Goal: Task Accomplishment & Management: Complete application form

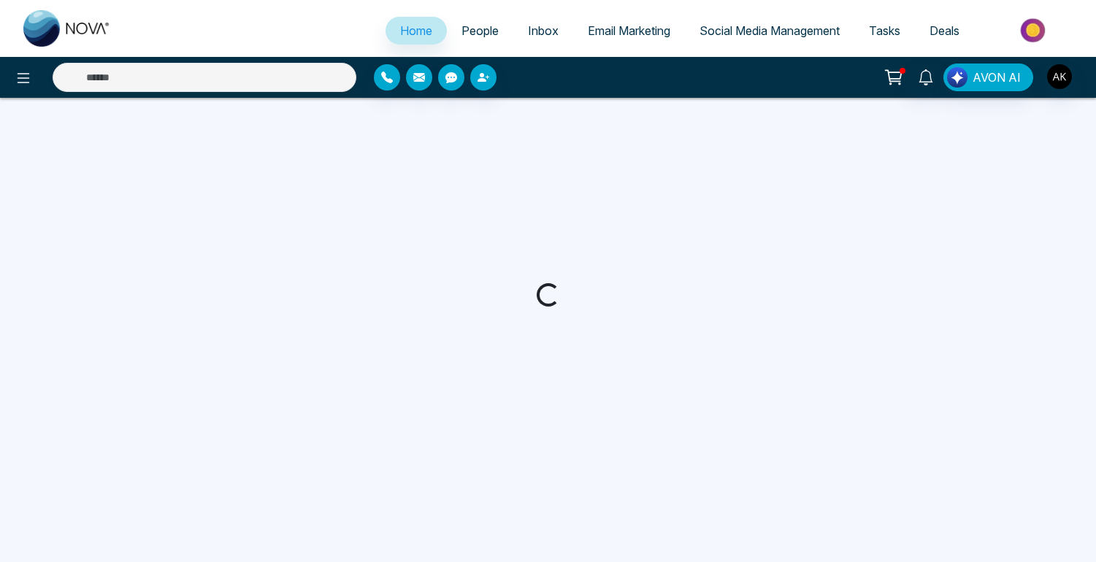
select select "*"
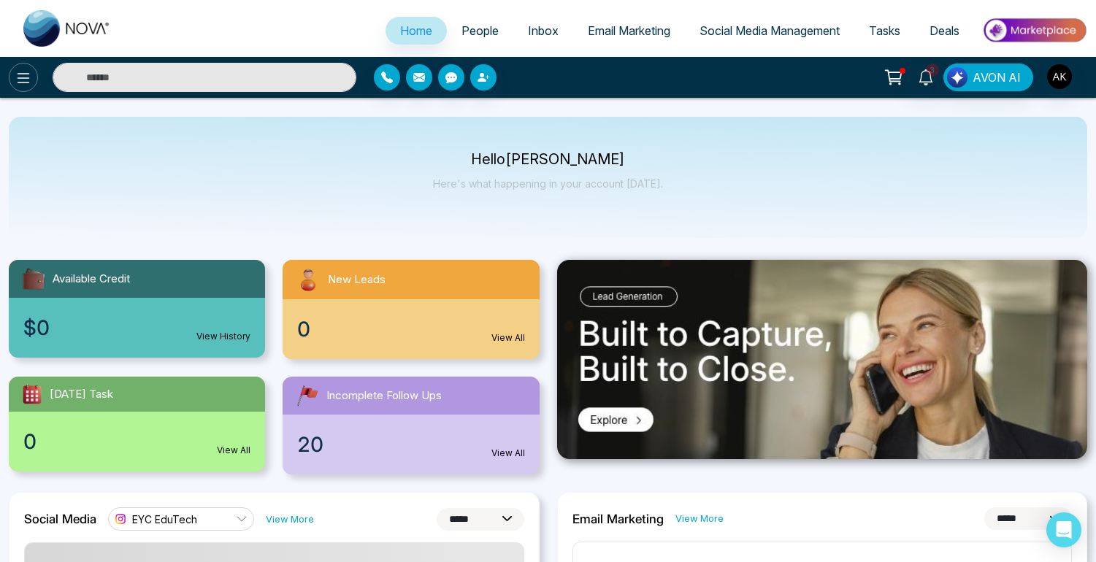
click at [24, 73] on icon at bounding box center [24, 78] width 12 height 10
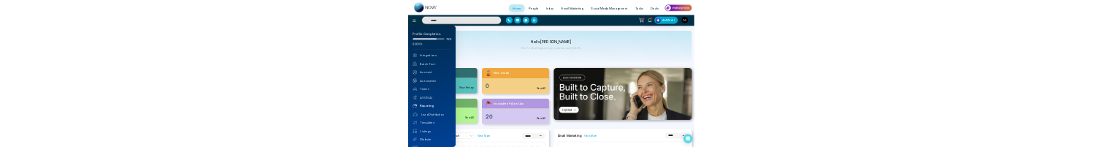
scroll to position [28, 0]
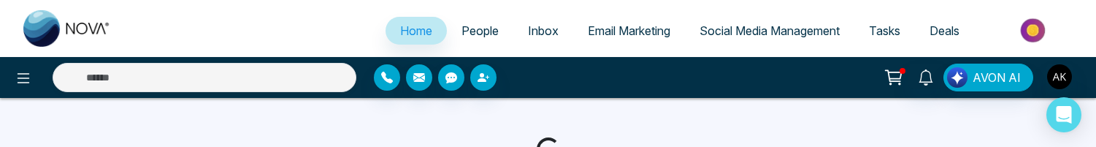
select select "*"
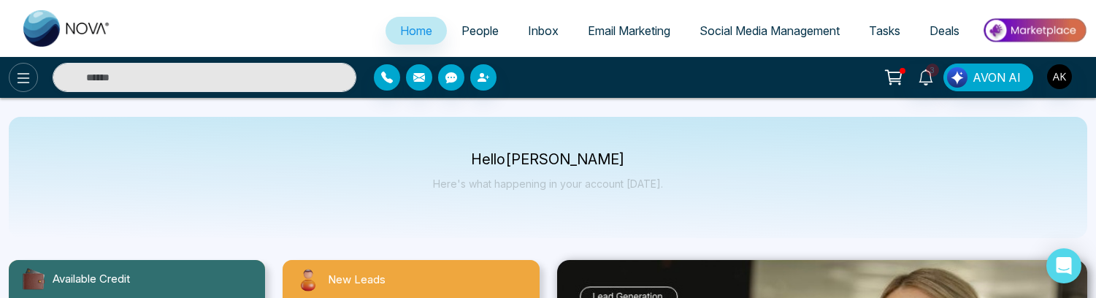
click at [23, 79] on icon at bounding box center [24, 78] width 18 height 18
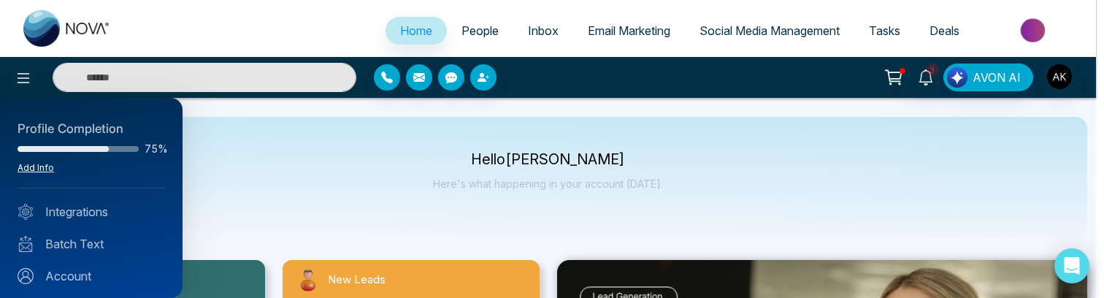
click at [48, 146] on link "Add Info" at bounding box center [36, 167] width 37 height 11
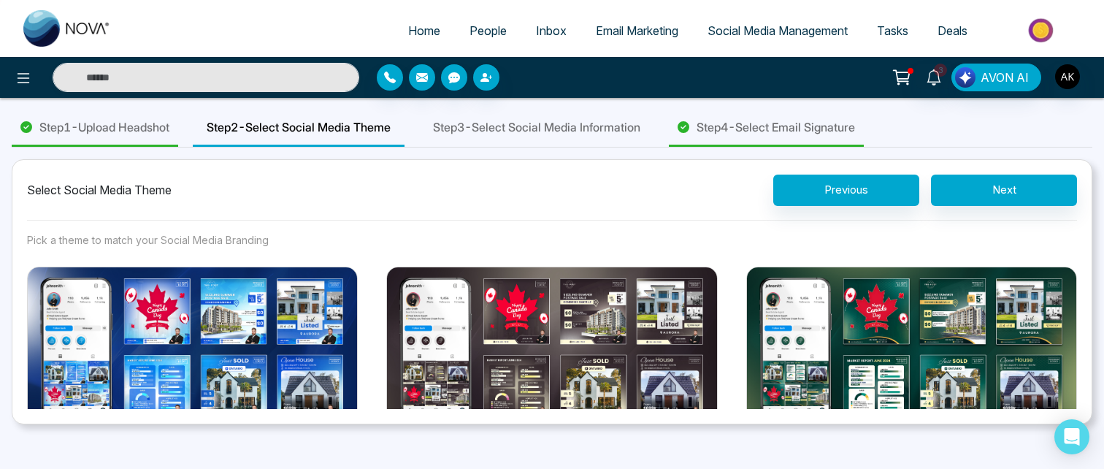
click at [116, 121] on span "Step 1 - Upload Headshot" at bounding box center [104, 127] width 130 height 18
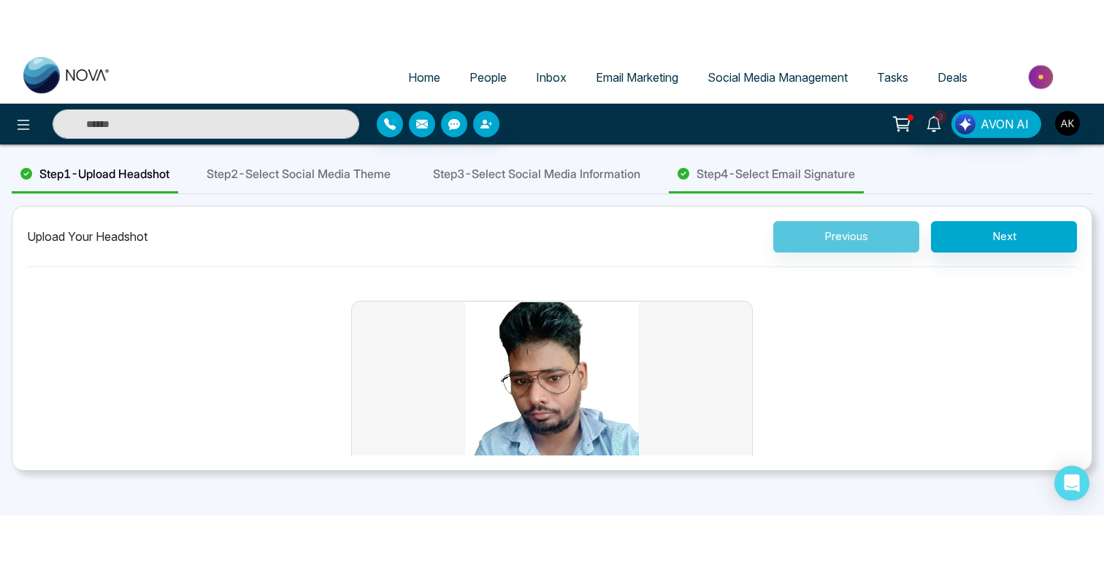
scroll to position [86, 0]
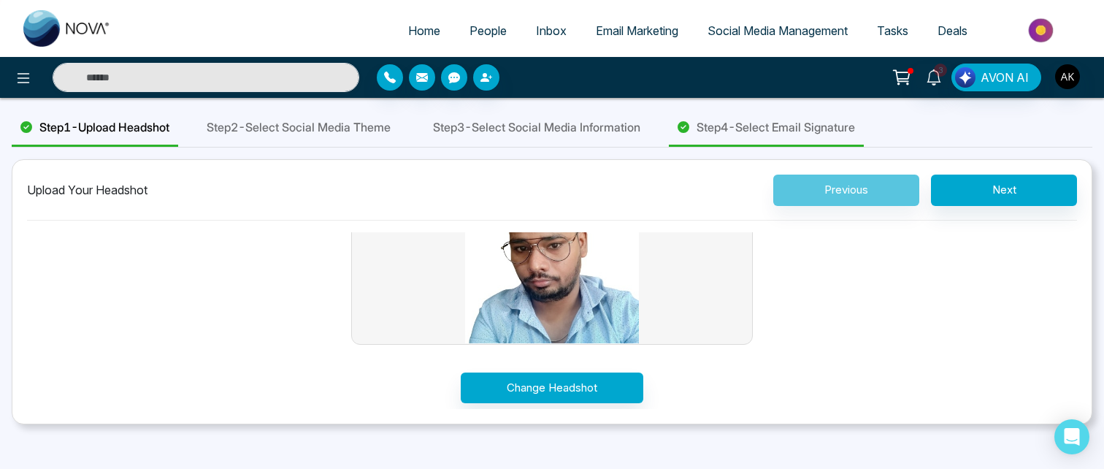
click at [1088, 146] on div "Home People Inbox Email Marketing Social Media Management Tasks Deals 3 AVON AI…" at bounding box center [552, 234] width 1104 height 469
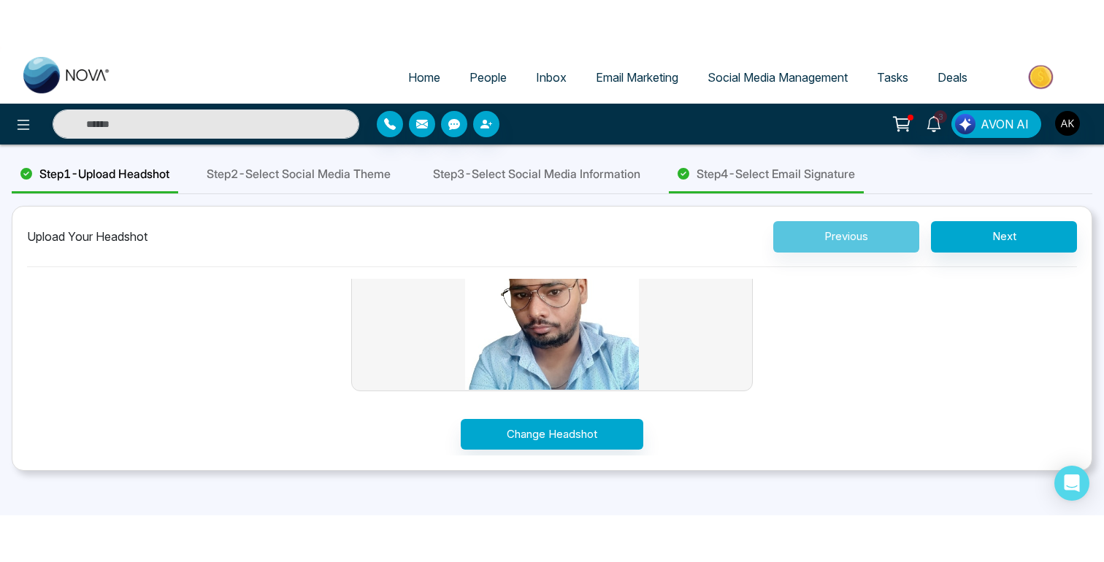
scroll to position [0, 0]
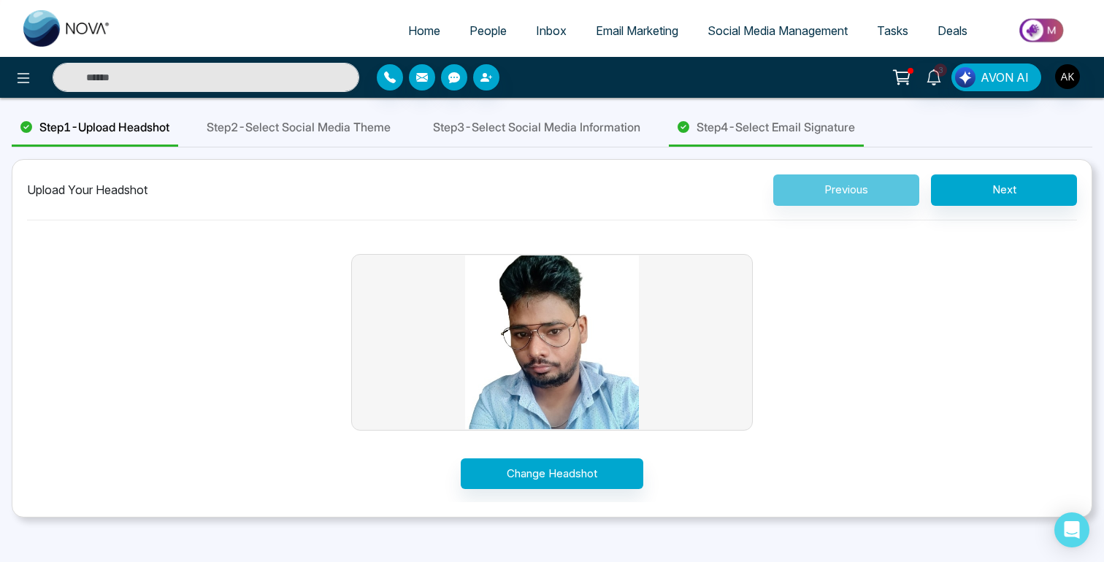
click at [618, 132] on span "Step 3 - Select Social Media Information" at bounding box center [536, 127] width 207 height 18
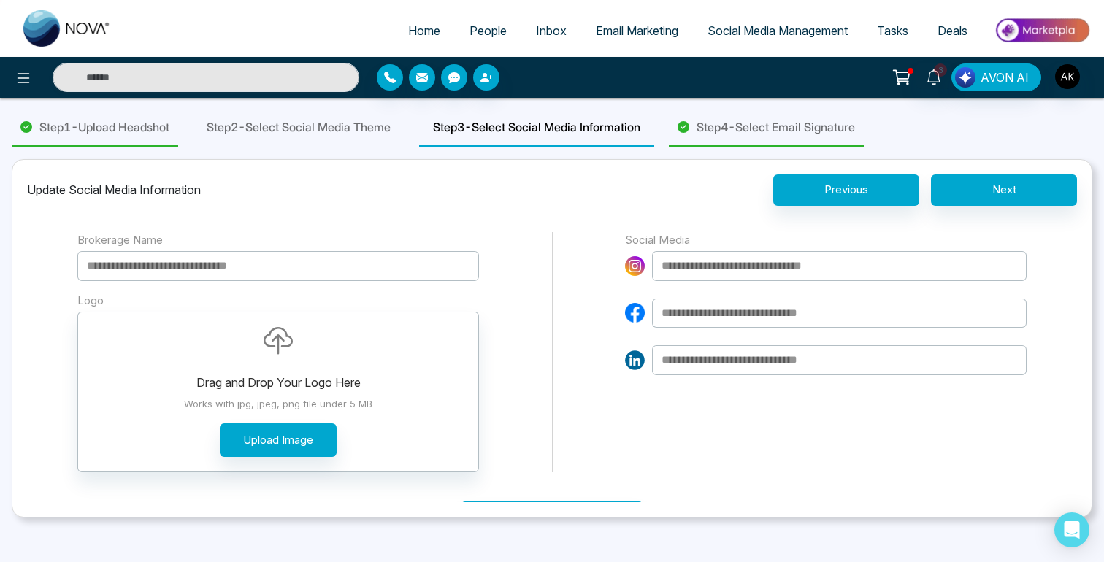
scroll to position [41, 0]
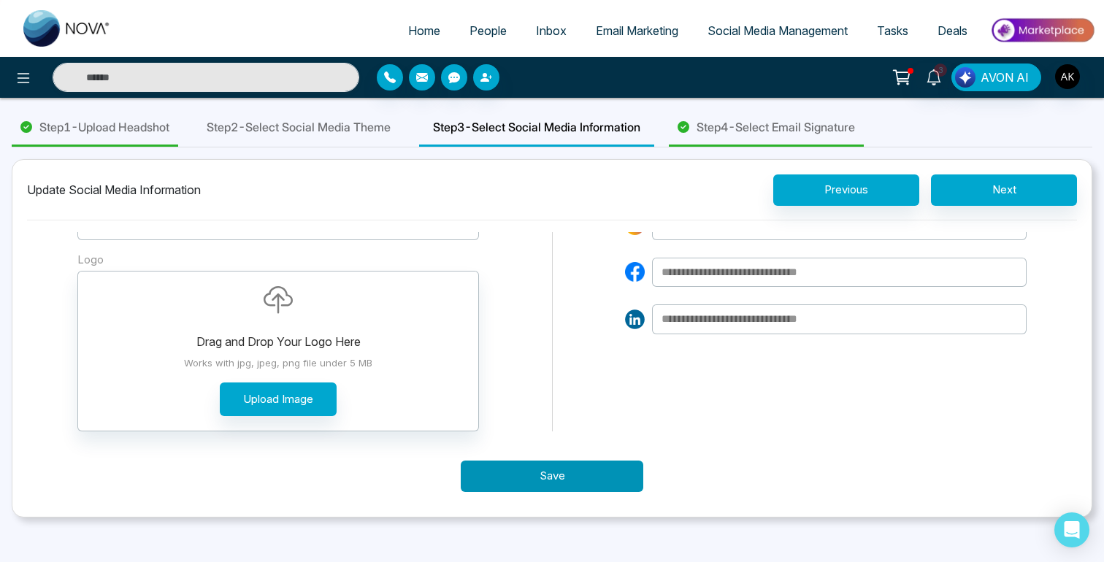
click at [534, 146] on button "Save" at bounding box center [552, 476] width 183 height 31
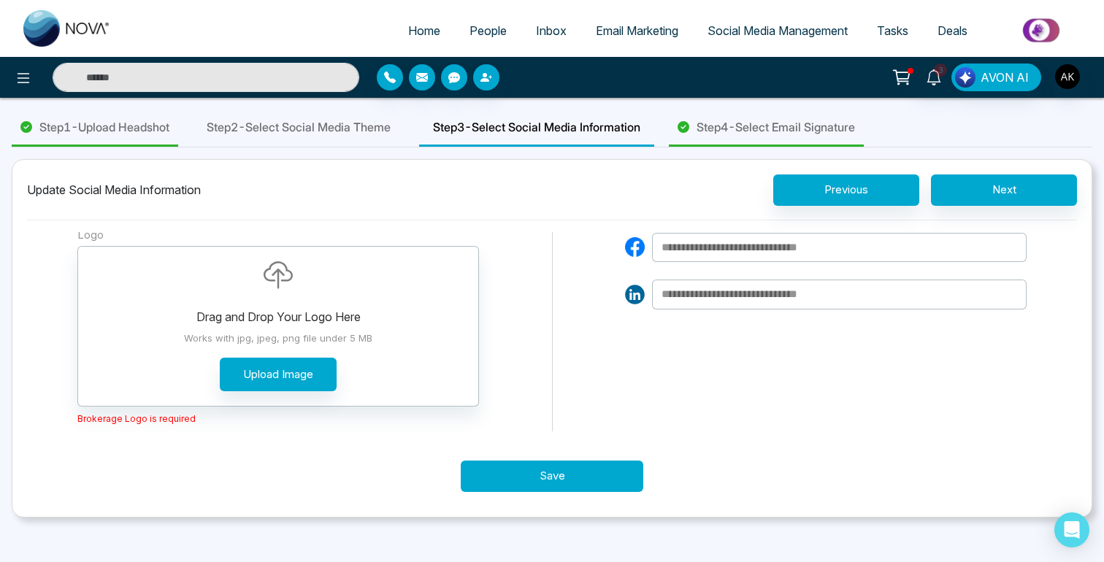
scroll to position [0, 0]
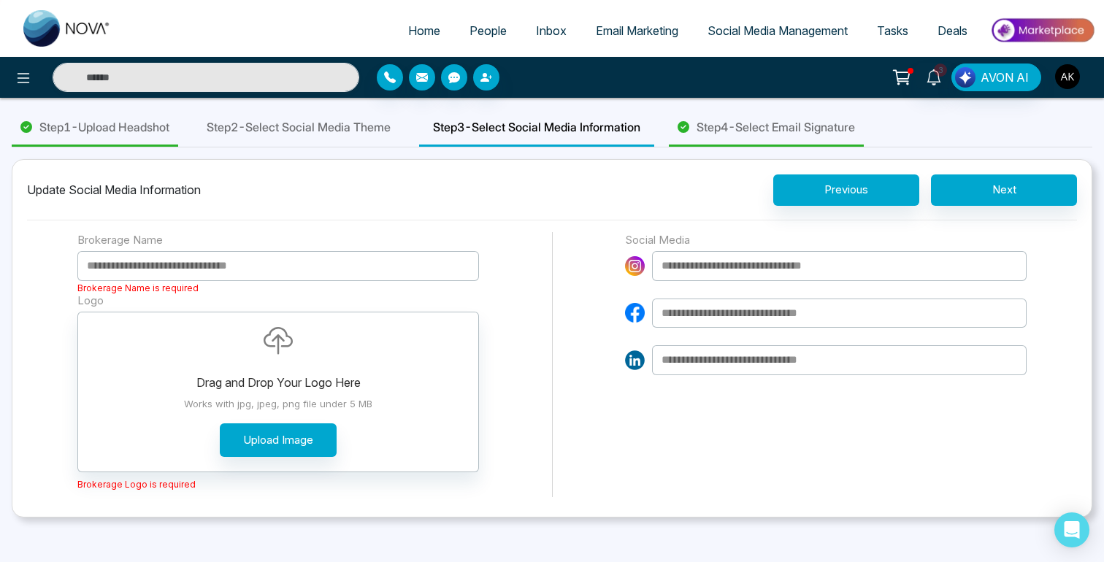
click at [1074, 77] on img "button" at bounding box center [1067, 76] width 25 height 25
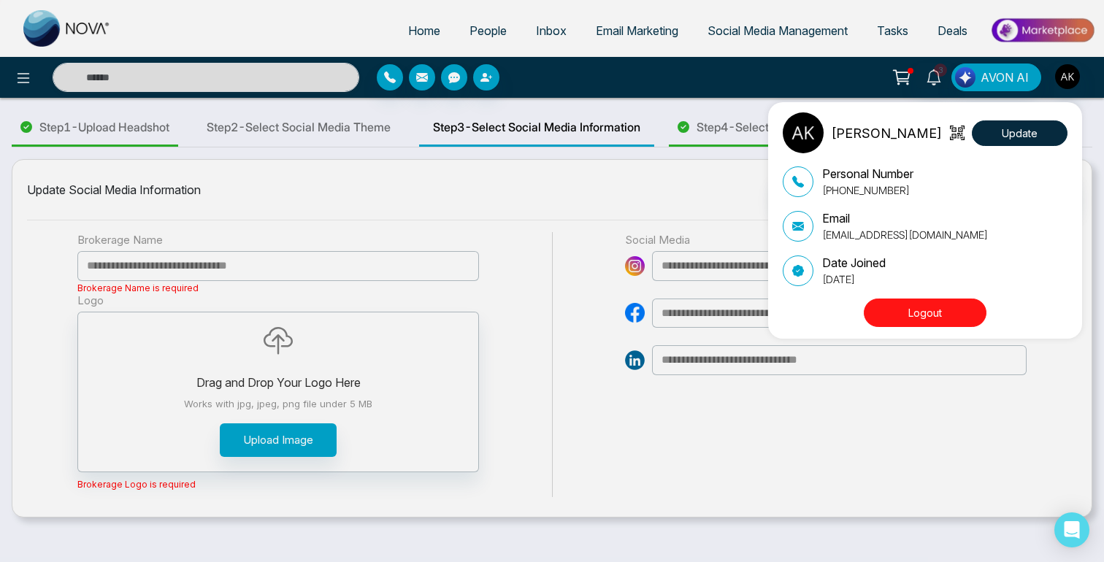
click at [914, 146] on button "Logout" at bounding box center [925, 313] width 123 height 28
